Goal: Task Accomplishment & Management: Use online tool/utility

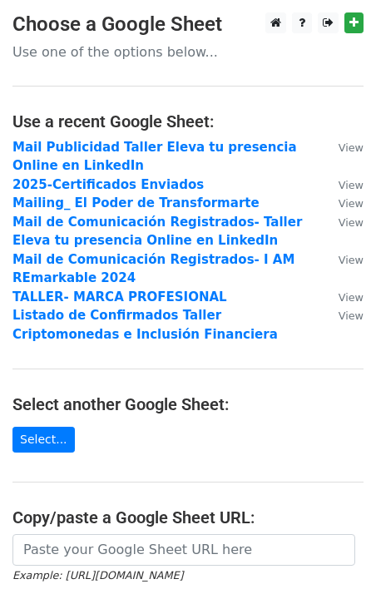
click at [321, 445] on main "Choose a Google Sheet Use one of the options below... Use a recent Google Sheet…" at bounding box center [188, 364] width 376 height 704
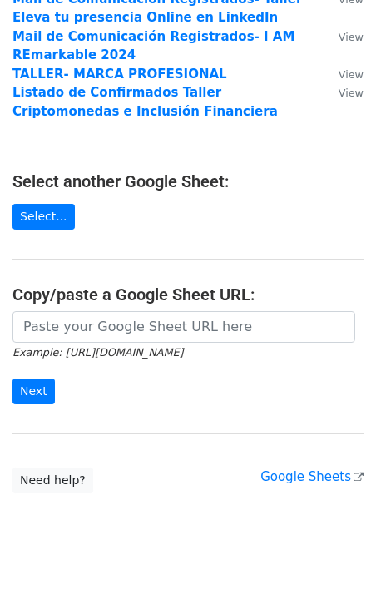
scroll to position [256, 0]
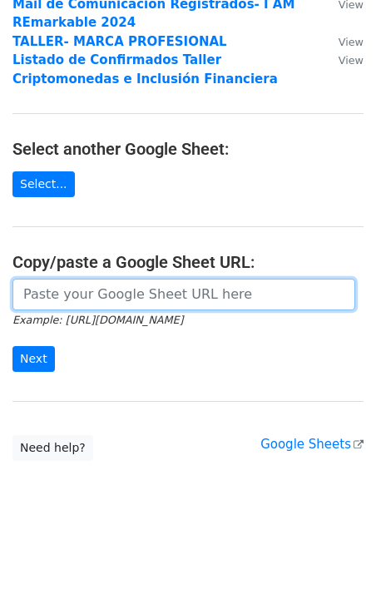
click at [166, 288] on input "url" at bounding box center [183, 295] width 343 height 32
paste input "[URL][DOMAIN_NAME]"
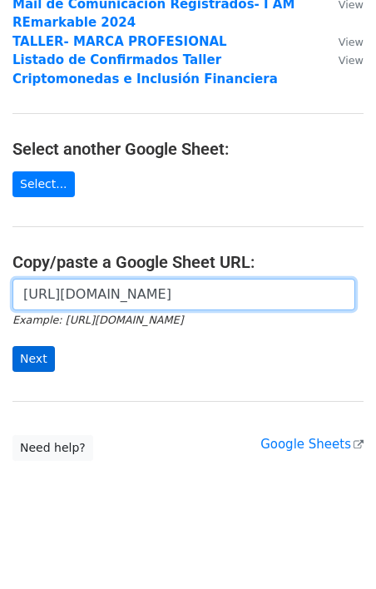
type input "[URL][DOMAIN_NAME]"
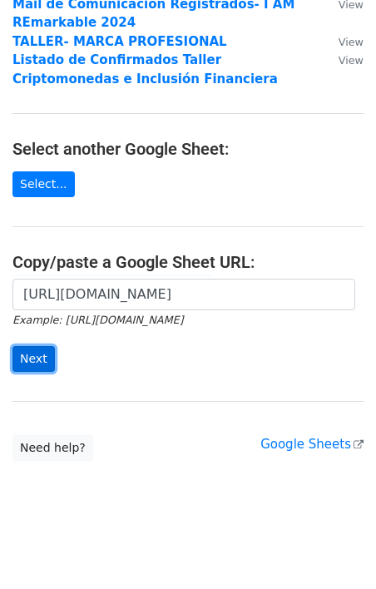
scroll to position [0, 0]
click at [34, 355] on input "Next" at bounding box center [33, 359] width 42 height 26
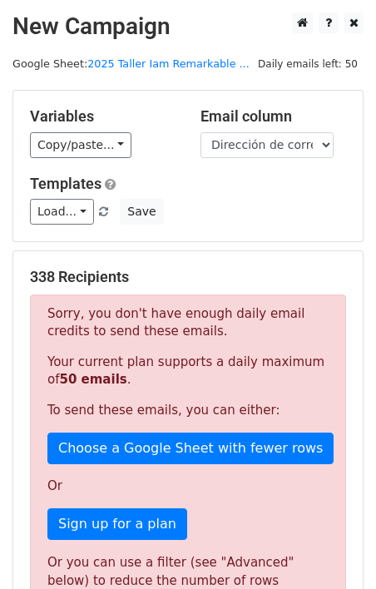
click at [363, 410] on div "338 Recipients Sorry, you don't have enough daily email credits to send these e…" at bounding box center [188, 485] width 350 height 469
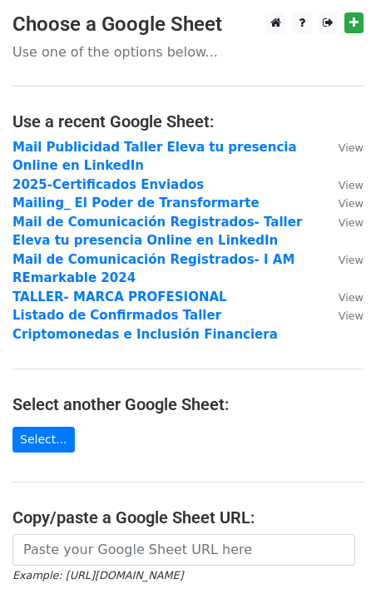
click at [142, 486] on main "Choose a Google Sheet Use one of the options below... Use a recent Google Sheet…" at bounding box center [188, 364] width 376 height 704
click at [92, 479] on main "Choose a Google Sheet Use one of the options below... Use a recent Google Sheet…" at bounding box center [188, 364] width 376 height 704
click at [113, 450] on main "Choose a Google Sheet Use one of the options below... Use a recent Google Sheet…" at bounding box center [188, 364] width 376 height 704
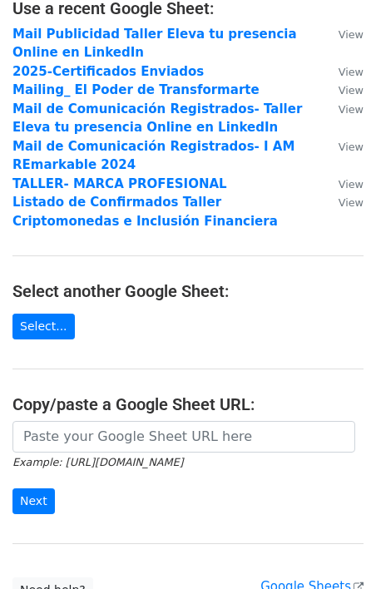
scroll to position [147, 0]
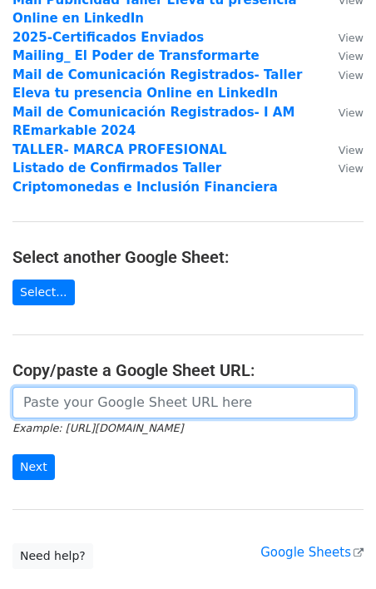
click at [132, 389] on input "url" at bounding box center [183, 403] width 343 height 32
paste input "https://docs.google.com/spreadsheets/d/1iN0IP6QqRtDrIF_y7hLPqygy3FKRazIRbpHt0VU…"
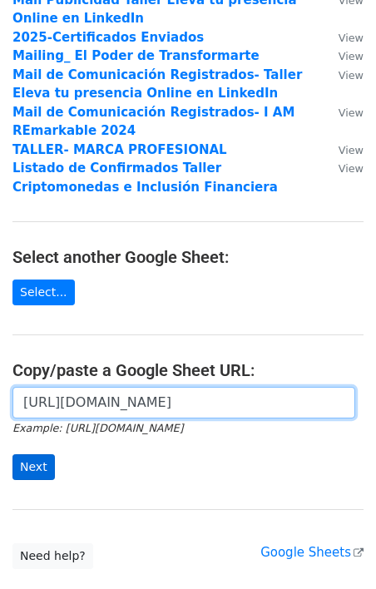
type input "https://docs.google.com/spreadsheets/d/1iN0IP6QqRtDrIF_y7hLPqygy3FKRazIRbpHt0VU…"
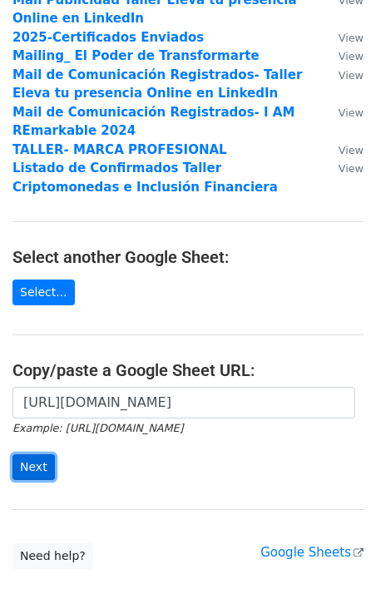
scroll to position [0, 0]
click at [33, 463] on input "Next" at bounding box center [33, 468] width 42 height 26
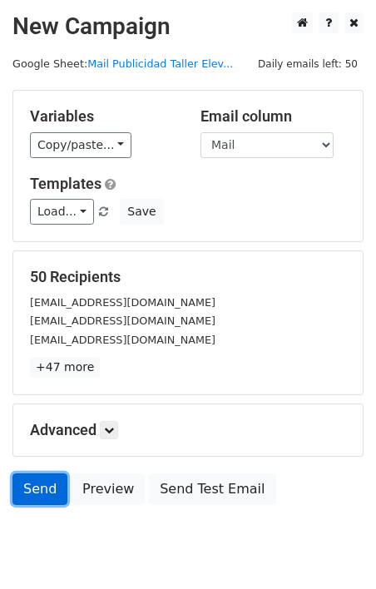
click at [38, 486] on link "Send" at bounding box center [39, 490] width 55 height 32
